Goal: Task Accomplishment & Management: Manage account settings

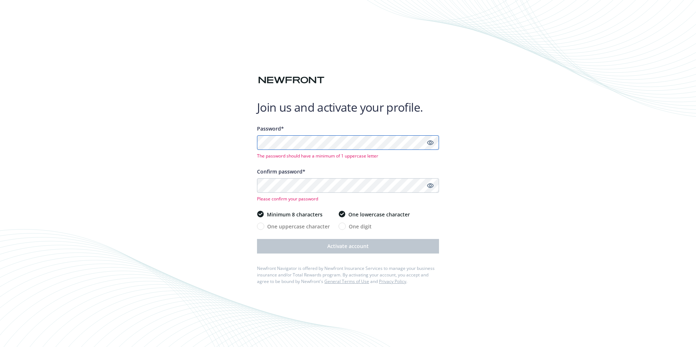
click at [229, 141] on div "Join us and activate your profile. Password* The password should have a minimum…" at bounding box center [348, 173] width 696 height 347
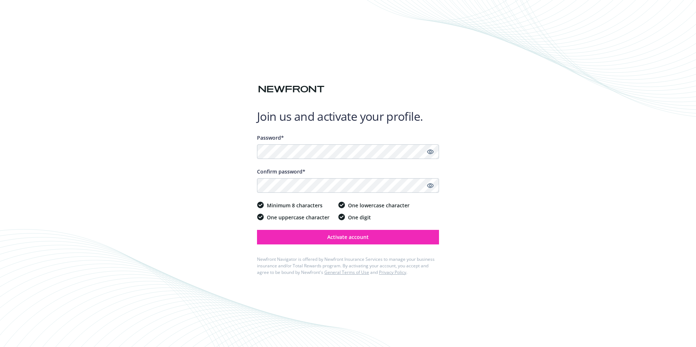
click at [469, 195] on div "Join us and activate your profile. Password* Confirm password* Minimum 8 charac…" at bounding box center [348, 173] width 696 height 347
click at [345, 237] on span "Activate account" at bounding box center [348, 237] width 42 height 7
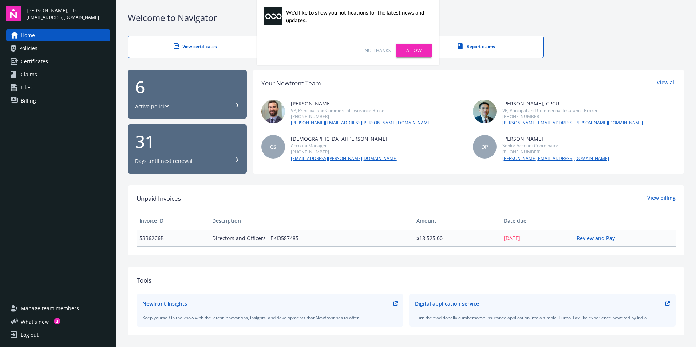
drag, startPoint x: 473, startPoint y: 19, endPoint x: 471, endPoint y: 58, distance: 38.7
click at [473, 19] on div "Welcome to Navigator" at bounding box center [406, 18] width 557 height 12
click at [35, 102] on span "Billing" at bounding box center [28, 101] width 15 height 12
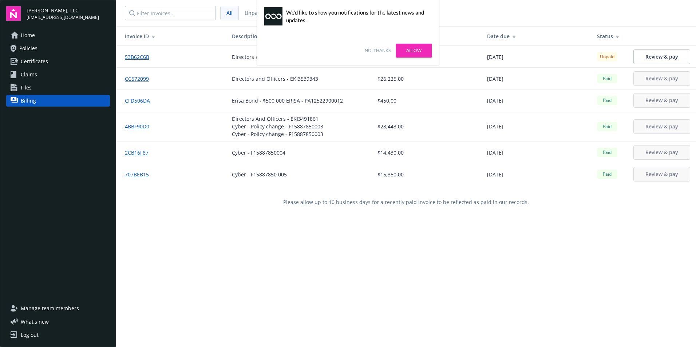
click at [474, 27] on th "Amount" at bounding box center [427, 36] width 110 height 19
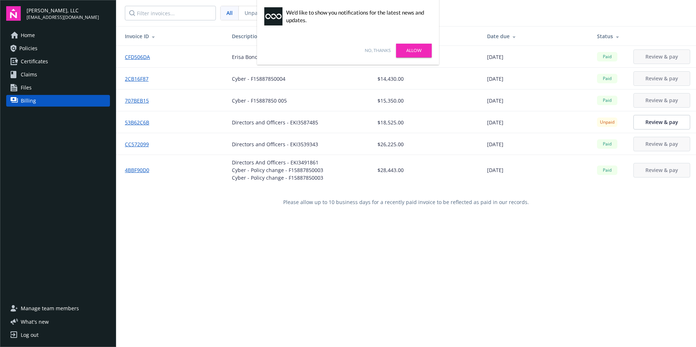
click at [417, 51] on link "Allow" at bounding box center [414, 51] width 36 height 14
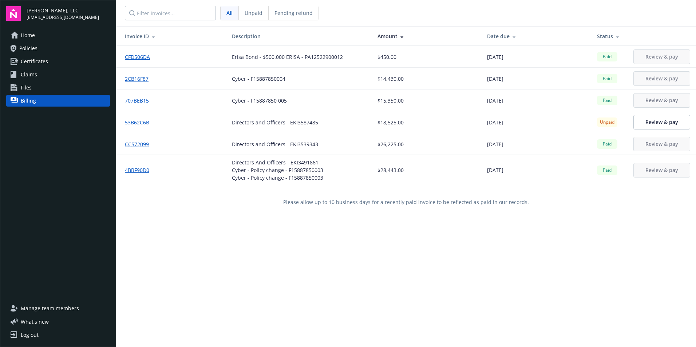
click at [500, 35] on div "Date due" at bounding box center [536, 36] width 98 height 8
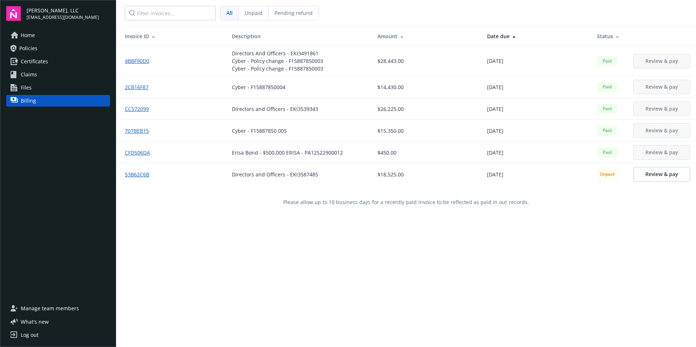
click at [500, 36] on div "Date due" at bounding box center [536, 36] width 98 height 8
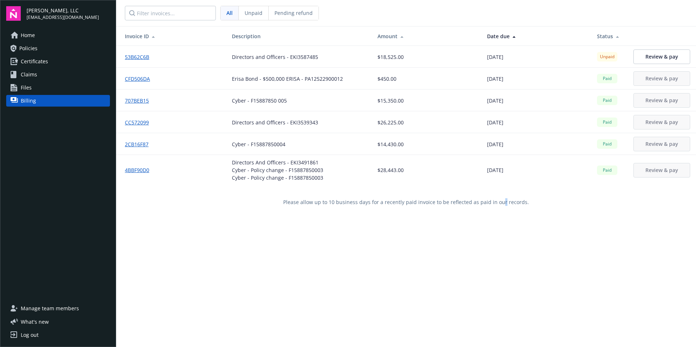
click at [500, 274] on div "Invoice ID Description Amount Date due Status 53B62C6B Directors and Officers -…" at bounding box center [406, 199] width 580 height 347
click at [623, 251] on div "Invoice ID Description Amount Date due Status 53B62C6B Directors and Officers -…" at bounding box center [406, 199] width 580 height 347
click at [463, 231] on div "Invoice ID Description Amount Date due Status 53B62C6B Directors and Officers -…" at bounding box center [406, 199] width 580 height 347
